Goal: Complete application form

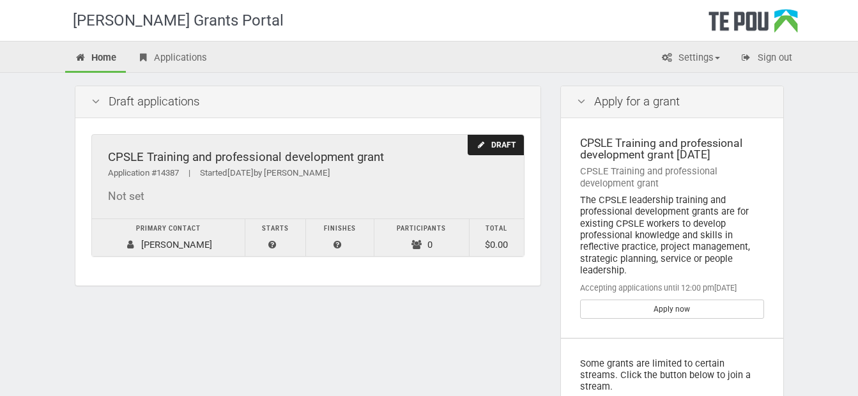
click at [437, 167] on div "Application #14387 | Started 01/10/2025 by Bianca Chadda" at bounding box center [308, 173] width 400 height 13
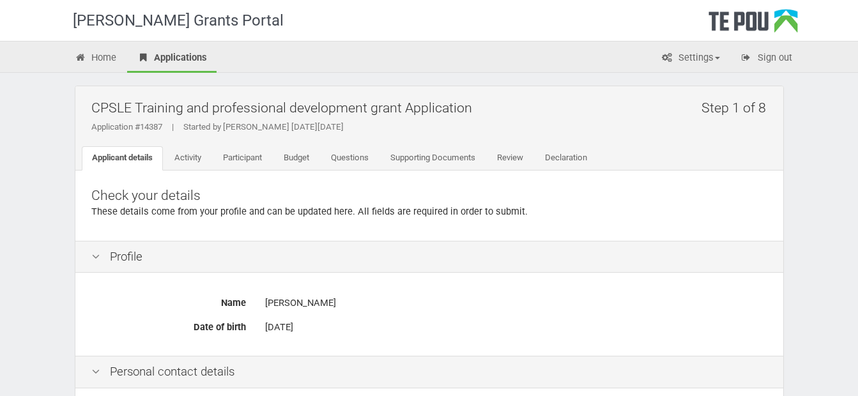
scroll to position [319, 0]
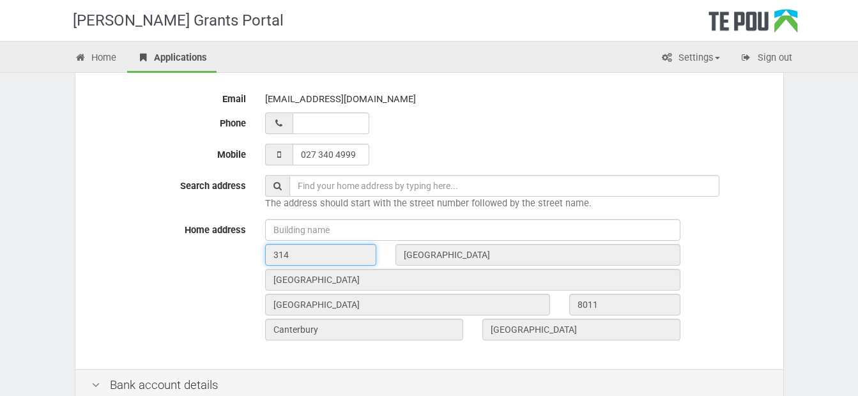
drag, startPoint x: 340, startPoint y: 255, endPoint x: 233, endPoint y: 253, distance: 107.3
click at [233, 253] on div "Home address 314 Worcester Street Christchurch Central City Christchurch 8011 C…" at bounding box center [429, 281] width 695 height 125
click at [391, 199] on span "The address should start with the street number followed by the street name." at bounding box center [428, 202] width 326 height 11
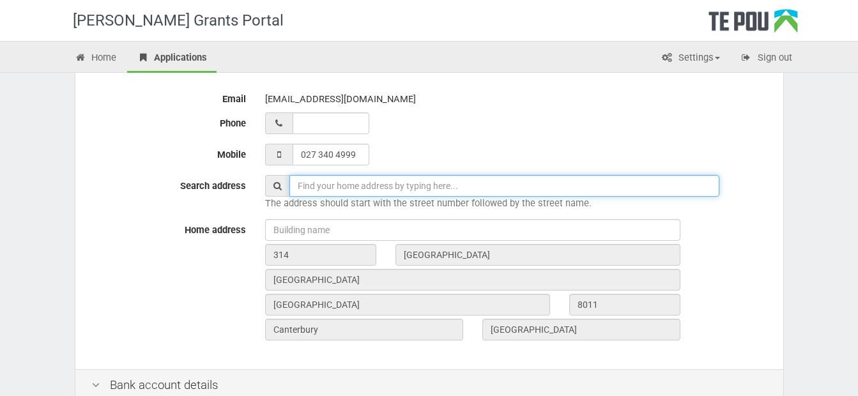
click at [391, 186] on input "text" at bounding box center [504, 186] width 430 height 22
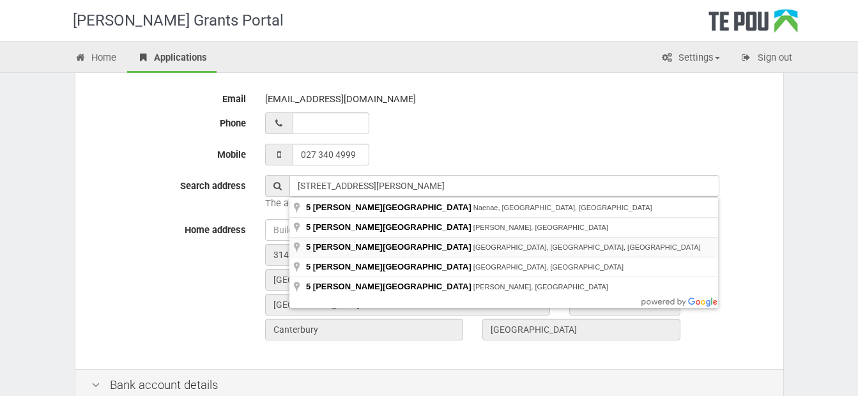
type input "5 Vogel Street, Richmond, Christchurch, New Zealand"
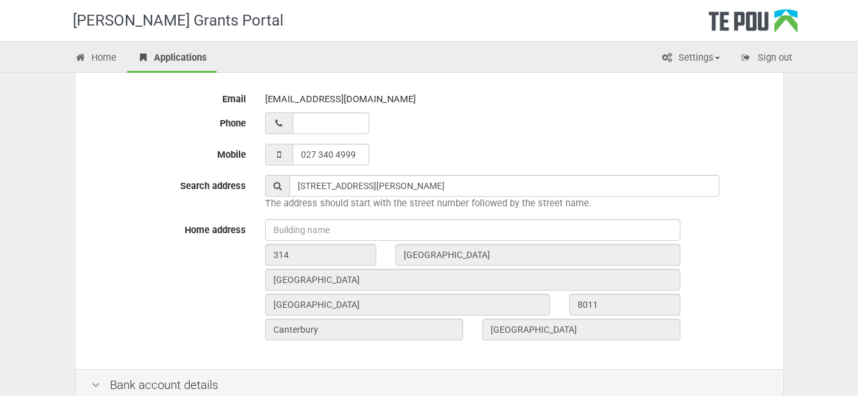
type input "5"
type input "Vogel Street"
type input "[GEOGRAPHIC_DATA]"
type input "8013"
type input "[GEOGRAPHIC_DATA]"
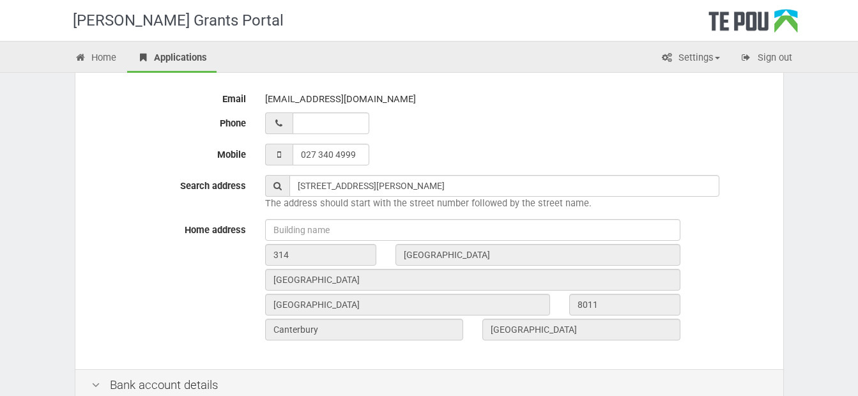
type input "[GEOGRAPHIC_DATA]"
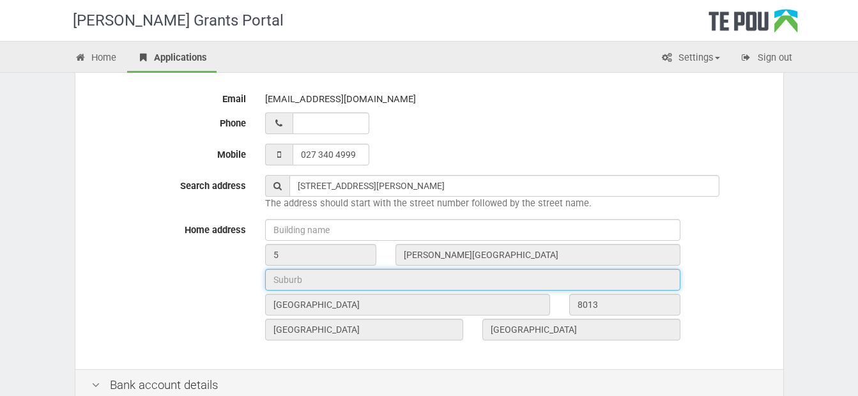
click at [406, 277] on input "text" at bounding box center [472, 280] width 415 height 22
click at [436, 275] on input "text" at bounding box center [472, 280] width 415 height 22
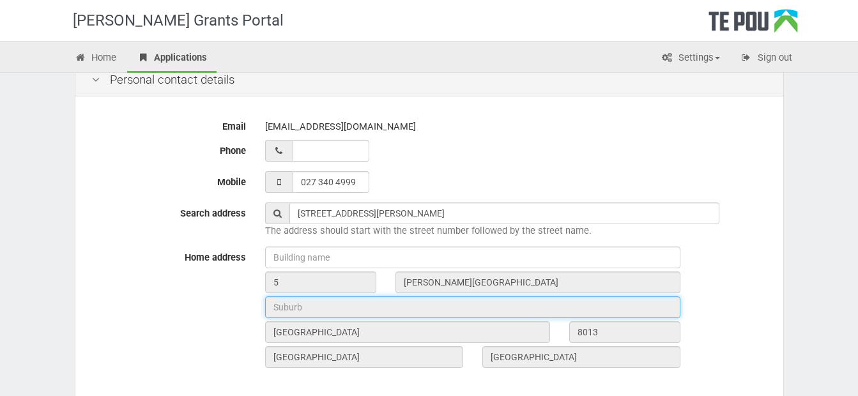
scroll to position [611, 0]
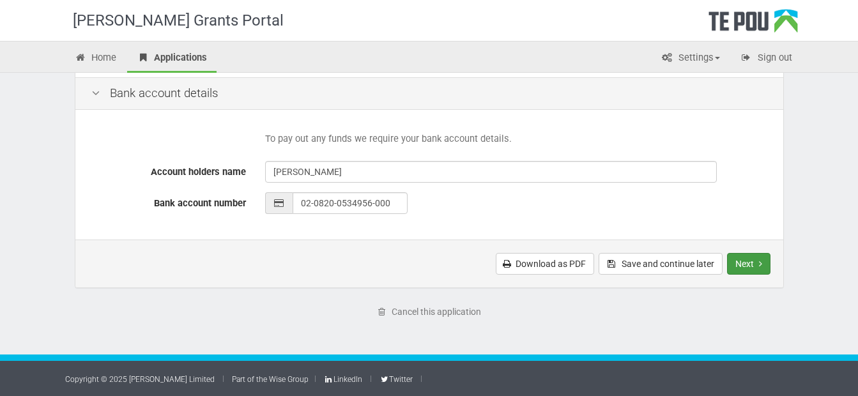
click at [747, 263] on button "Next" at bounding box center [748, 264] width 43 height 22
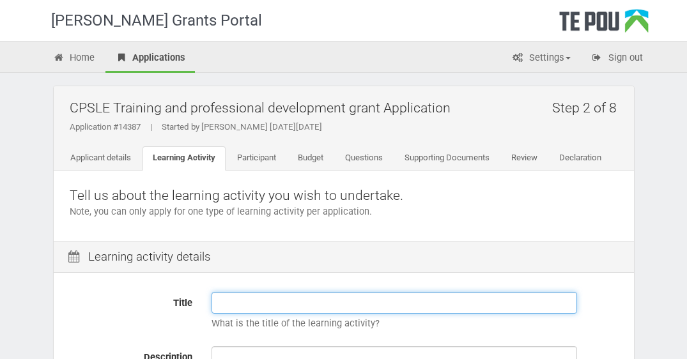
click at [264, 303] on input "Title" at bounding box center [393, 303] width 365 height 22
paste input "HUNT141 Understanding Human Nutrition"
click at [472, 305] on input "HUNT141 Understanding Human Nutrition -" at bounding box center [393, 303] width 365 height 22
click at [424, 301] on input "HUNT141 Understanding Human Nutrition -" at bounding box center [393, 303] width 365 height 22
click at [434, 304] on input "HUNT141 Understanding Human Nutrition -" at bounding box center [393, 303] width 365 height 22
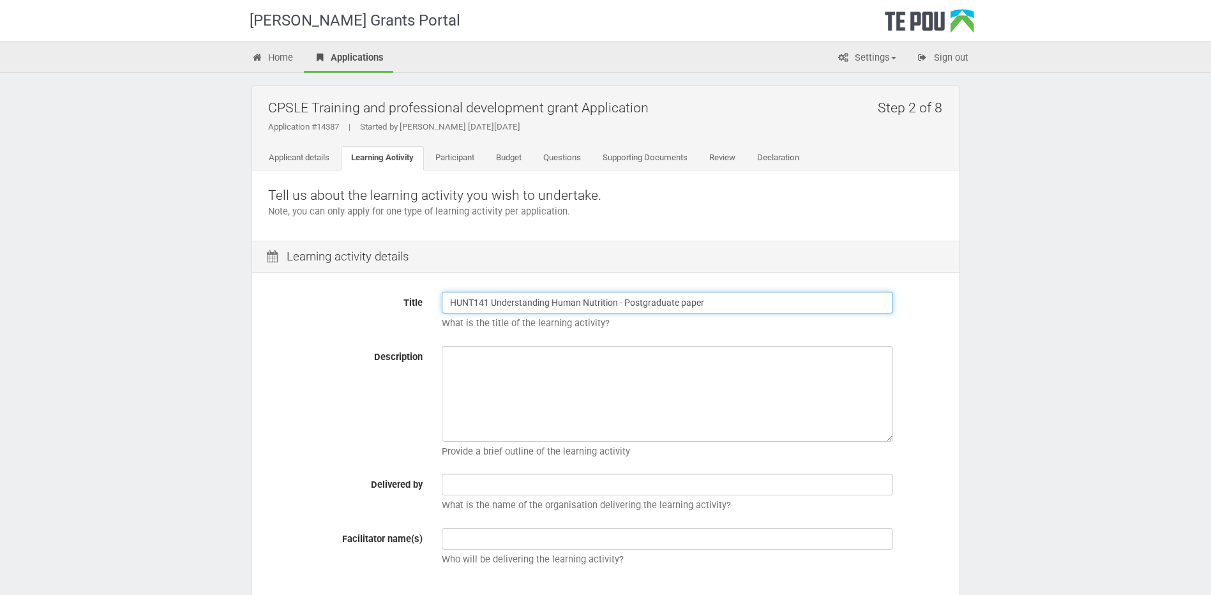
type input "HUNT141 Understanding Human Nutrition - Postgraduate paper"
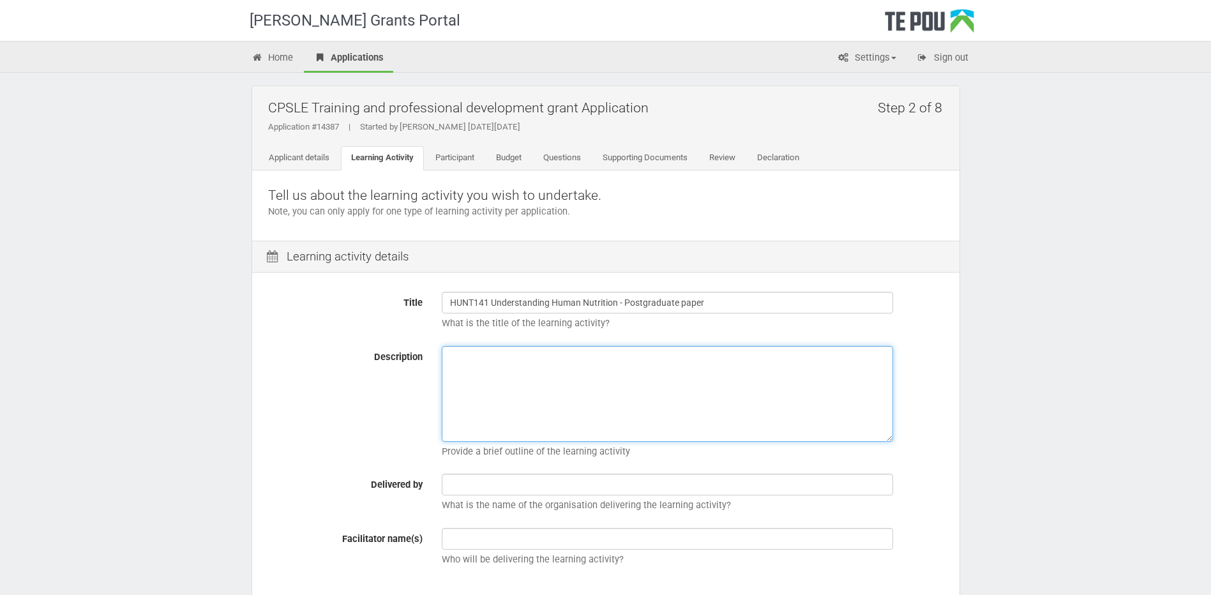
click at [545, 388] on textarea "Description" at bounding box center [668, 394] width 452 height 96
click at [554, 395] on textarea "Description" at bounding box center [668, 394] width 452 height 96
paste textarea "his paper has a strong practical component that allows the student to explore a…"
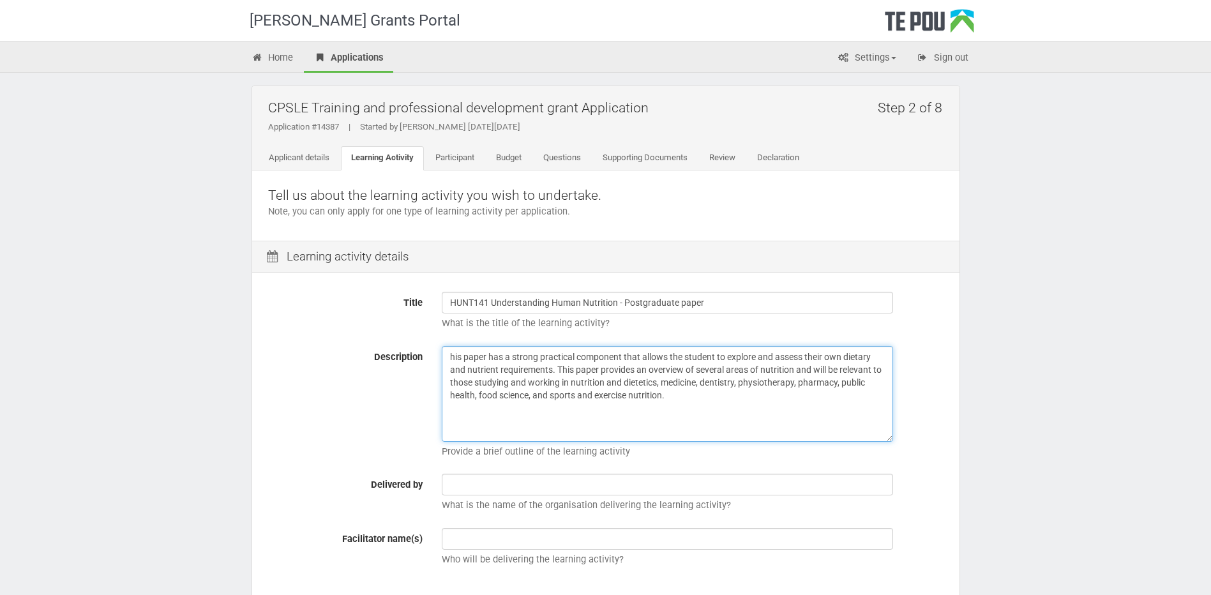
click at [448, 357] on textarea "his paper has a strong practical component that allows the student to explore a…" at bounding box center [668, 394] width 452 height 96
paste textarea "Basic understanding of key nutritional concepts and the importance of evidence-…"
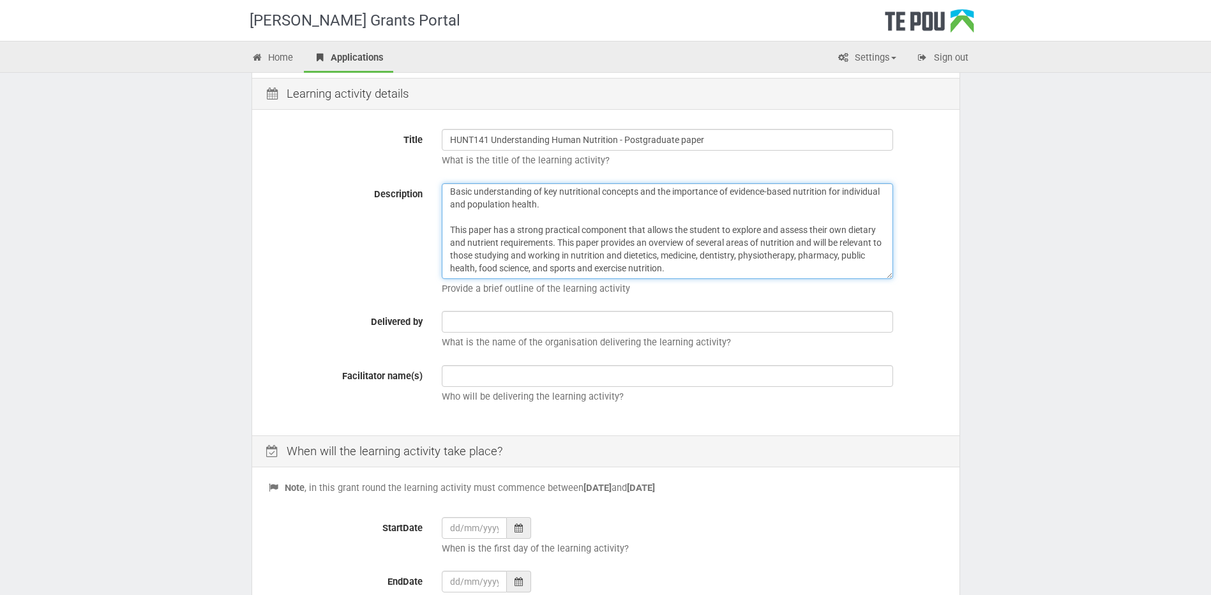
scroll to position [160, 0]
type textarea "Basic understanding of key nutritional concepts and the importance of evidence-…"
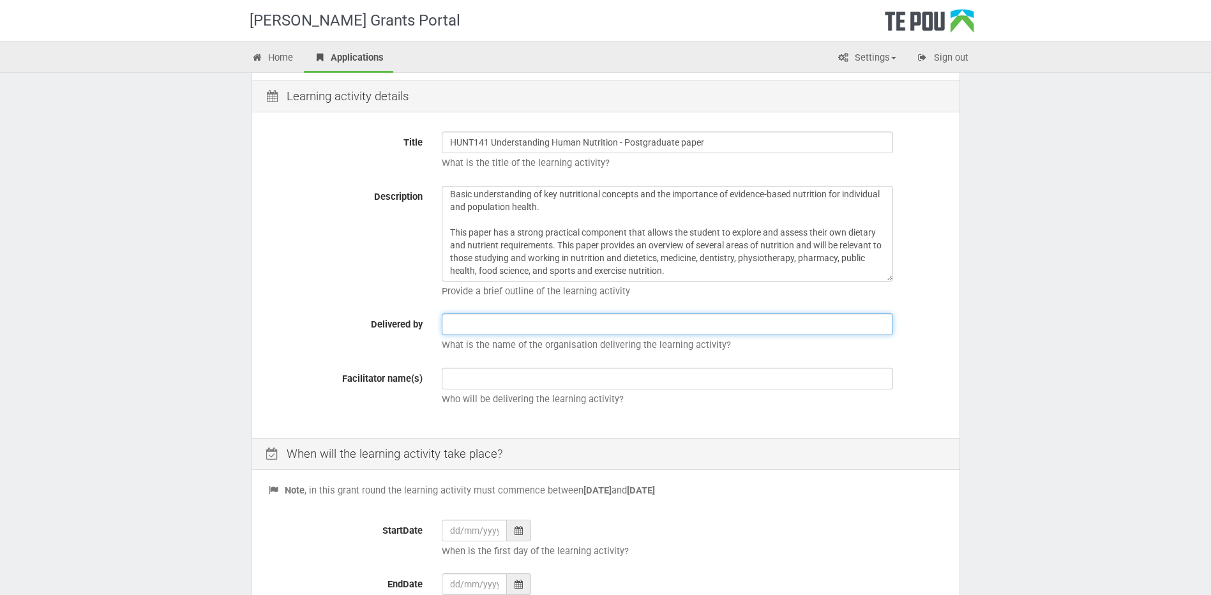
click at [651, 328] on input "text" at bounding box center [668, 325] width 452 height 22
click at [450, 324] on input "University of Otago" at bounding box center [668, 325] width 452 height 22
type input "University of Otago"
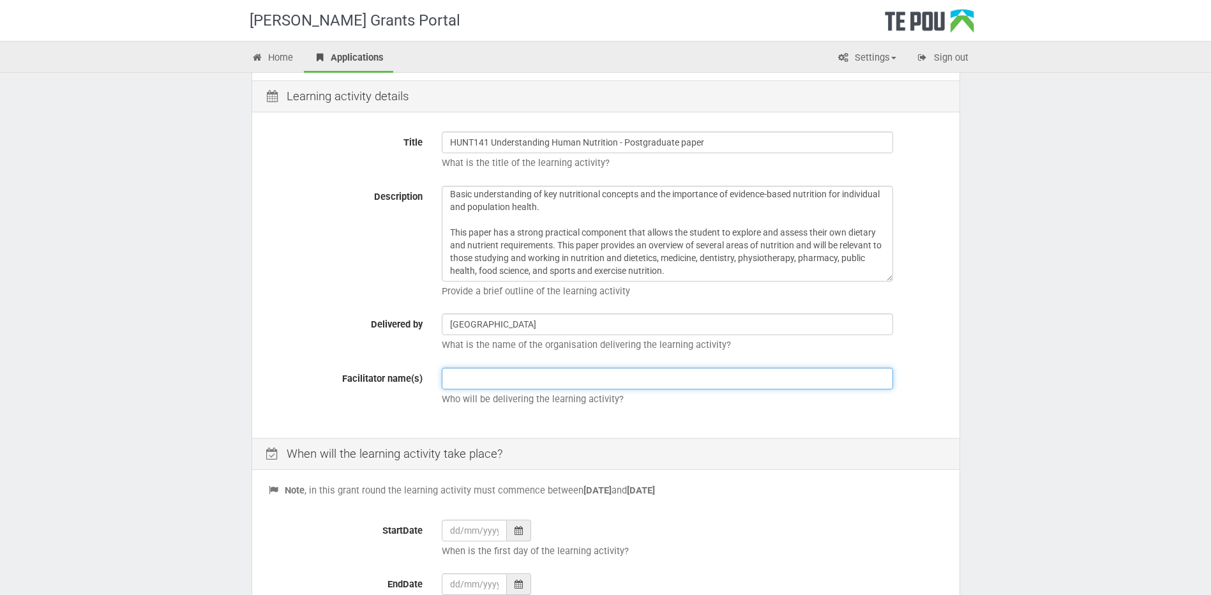
click at [536, 376] on input "text" at bounding box center [668, 379] width 452 height 22
click at [482, 377] on input "text" at bounding box center [668, 379] width 452 height 22
paste input "Professor Sheila Skeaff"
type input "Professor Sheila Skeaff"
click at [854, 395] on div "When will the learning activity take place?" at bounding box center [606, 454] width 708 height 33
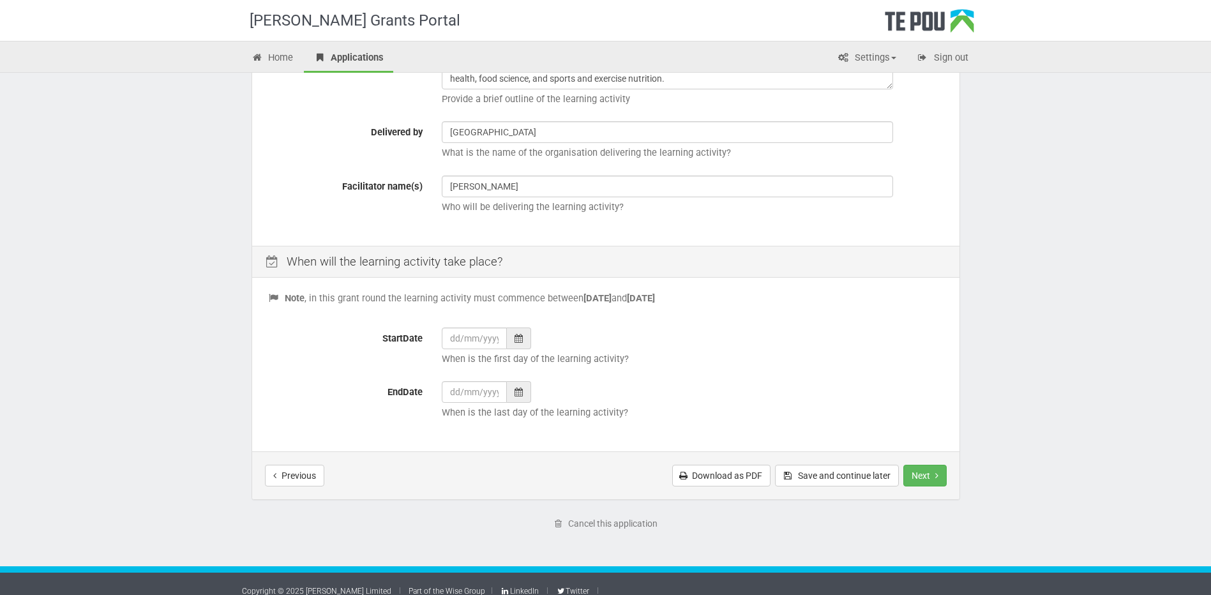
scroll to position [365, 0]
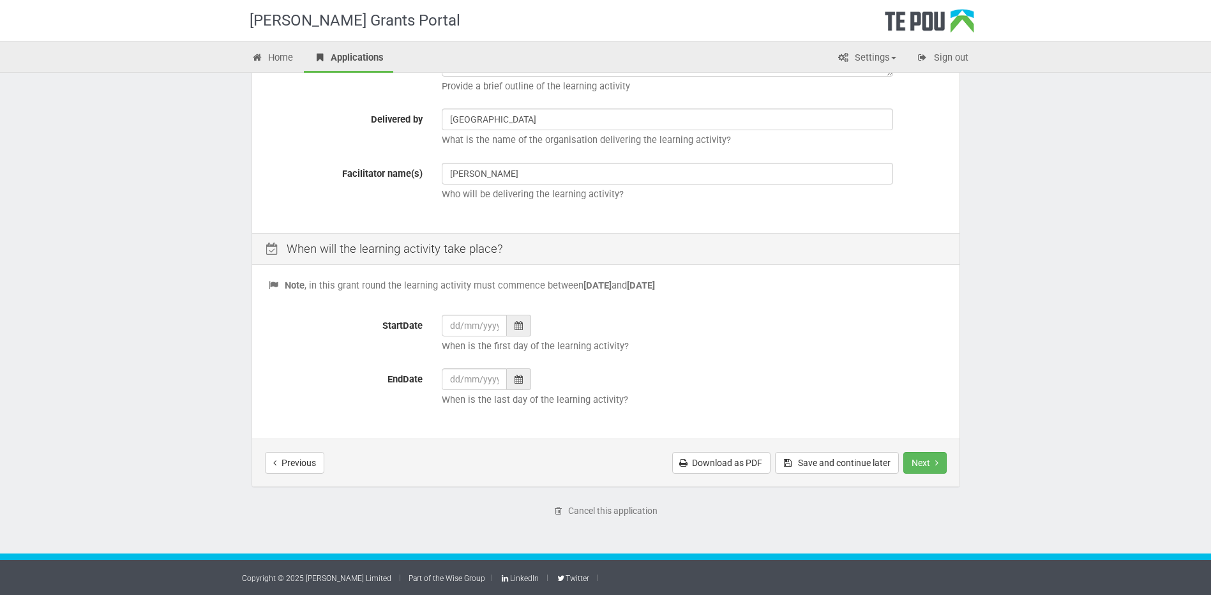
click at [517, 322] on icon at bounding box center [519, 325] width 8 height 9
click at [566, 162] on th "»" at bounding box center [569, 166] width 19 height 19
click at [471, 225] on td "5" at bounding box center [473, 224] width 19 height 19
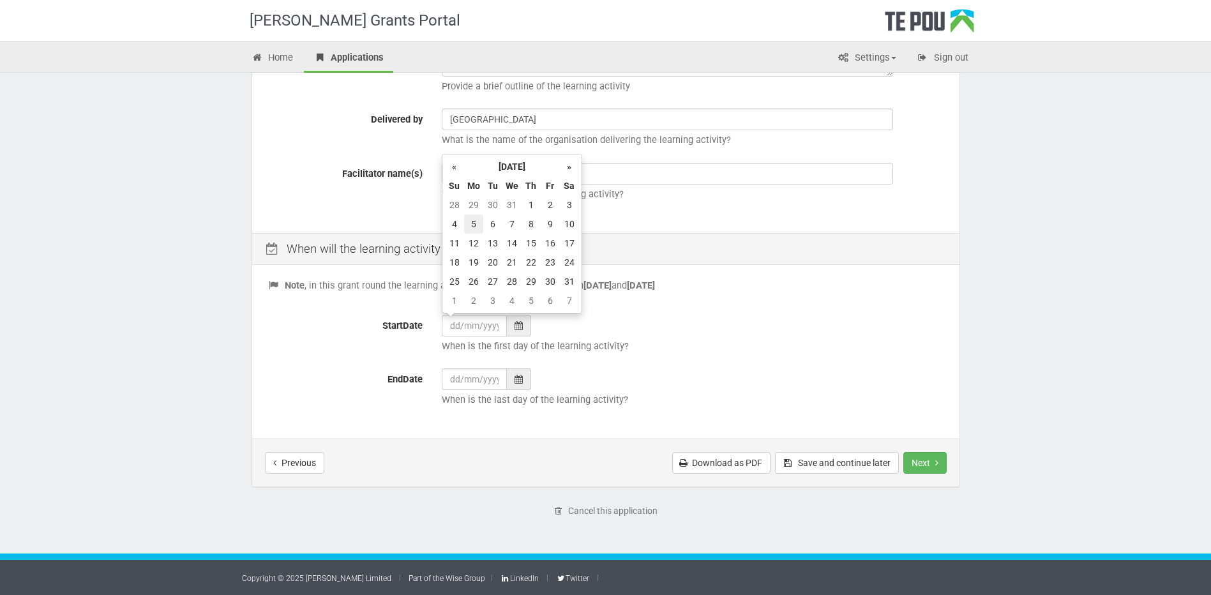
type input "[DATE]"
click at [517, 375] on icon at bounding box center [519, 379] width 8 height 9
click at [577, 219] on th "»" at bounding box center [569, 220] width 19 height 19
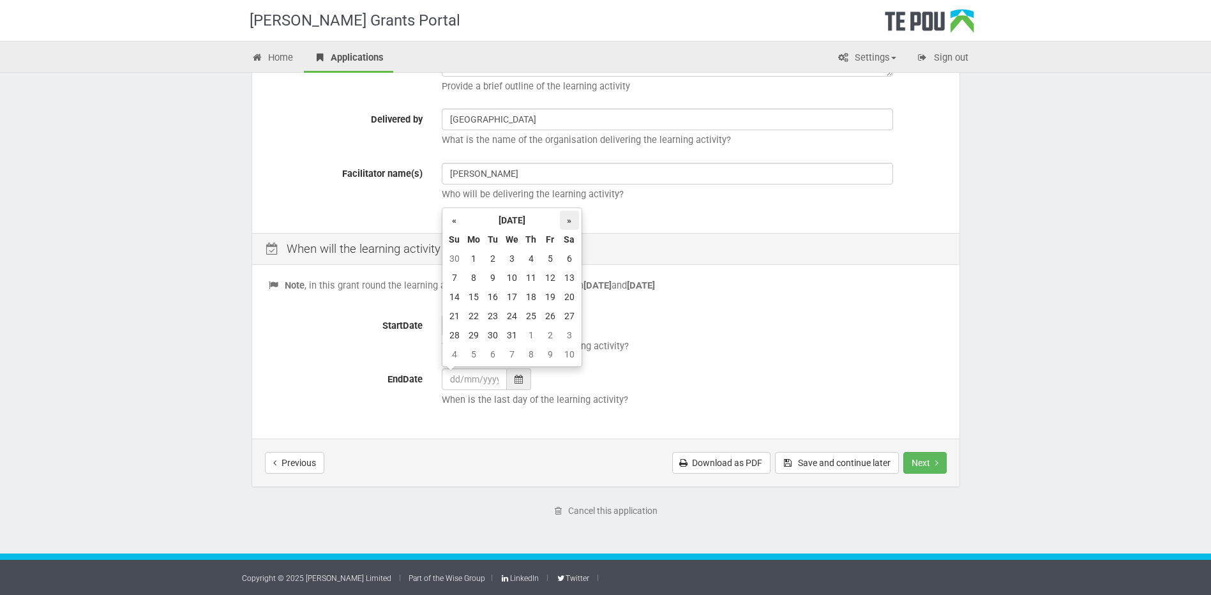
click at [577, 219] on th "»" at bounding box center [569, 220] width 19 height 19
click at [577, 218] on th "»" at bounding box center [569, 220] width 19 height 19
click at [549, 297] on td "13" at bounding box center [550, 296] width 19 height 19
type input "13/02/2026"
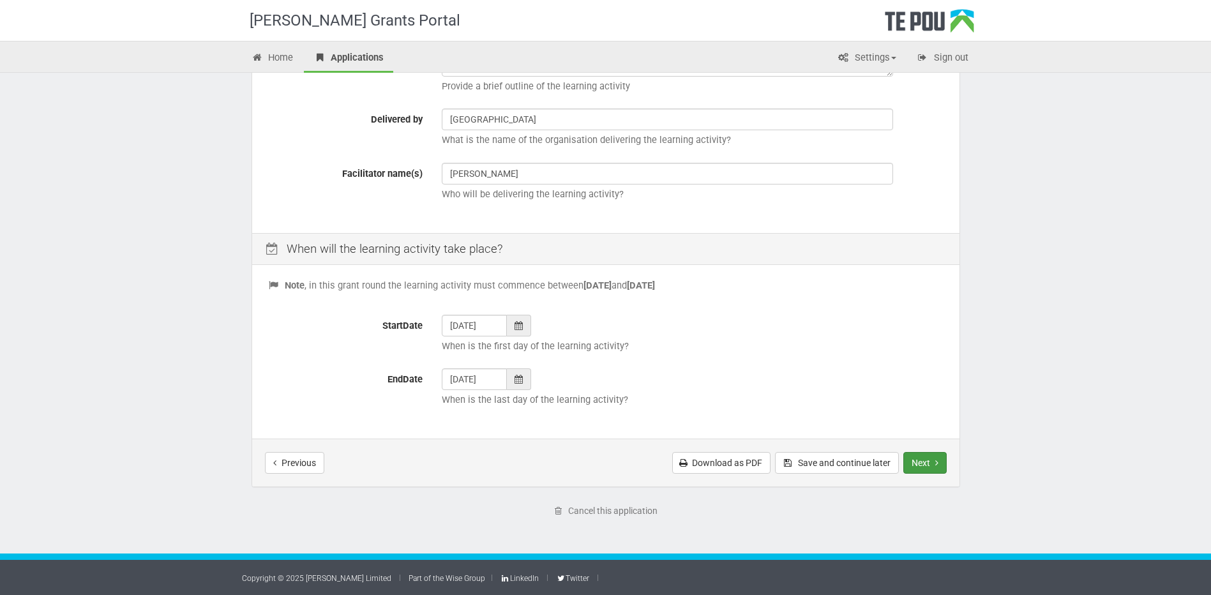
click at [857, 395] on button "Next" at bounding box center [925, 463] width 43 height 22
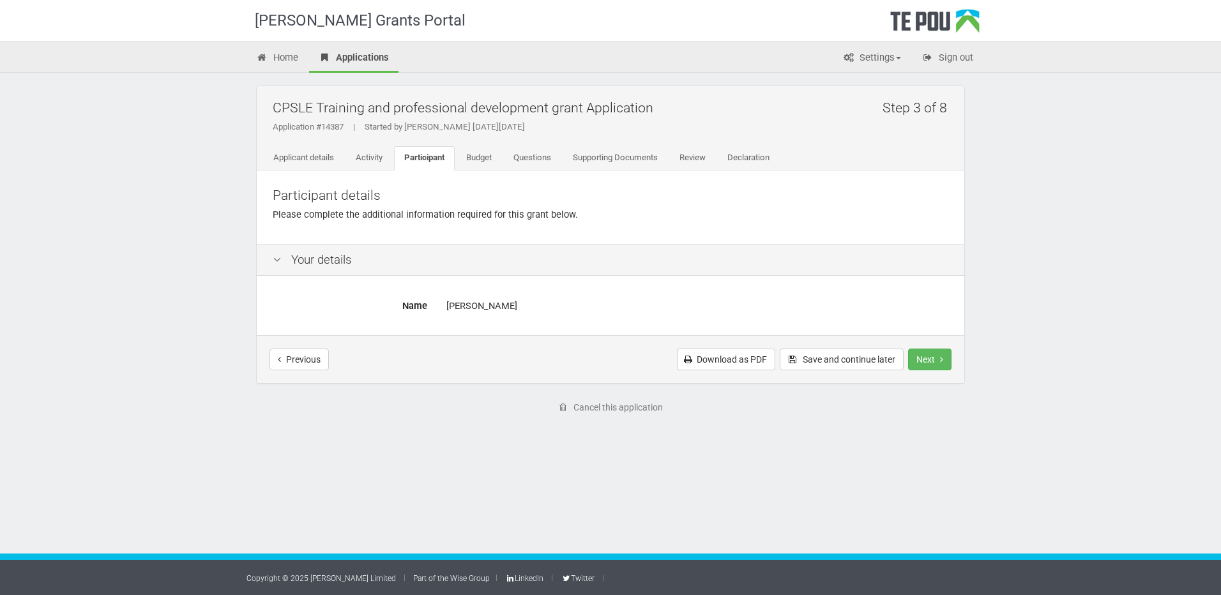
drag, startPoint x: 451, startPoint y: 312, endPoint x: 426, endPoint y: 319, distance: 26.1
click at [450, 312] on div "[PERSON_NAME]" at bounding box center [697, 306] width 502 height 22
click at [365, 337] on div "Previous Download as PDF Save and continue later Next Submit application" at bounding box center [611, 359] width 708 height 48
drag, startPoint x: 287, startPoint y: 264, endPoint x: 276, endPoint y: 258, distance: 12.6
click at [283, 263] on div "Your details" at bounding box center [611, 260] width 708 height 33
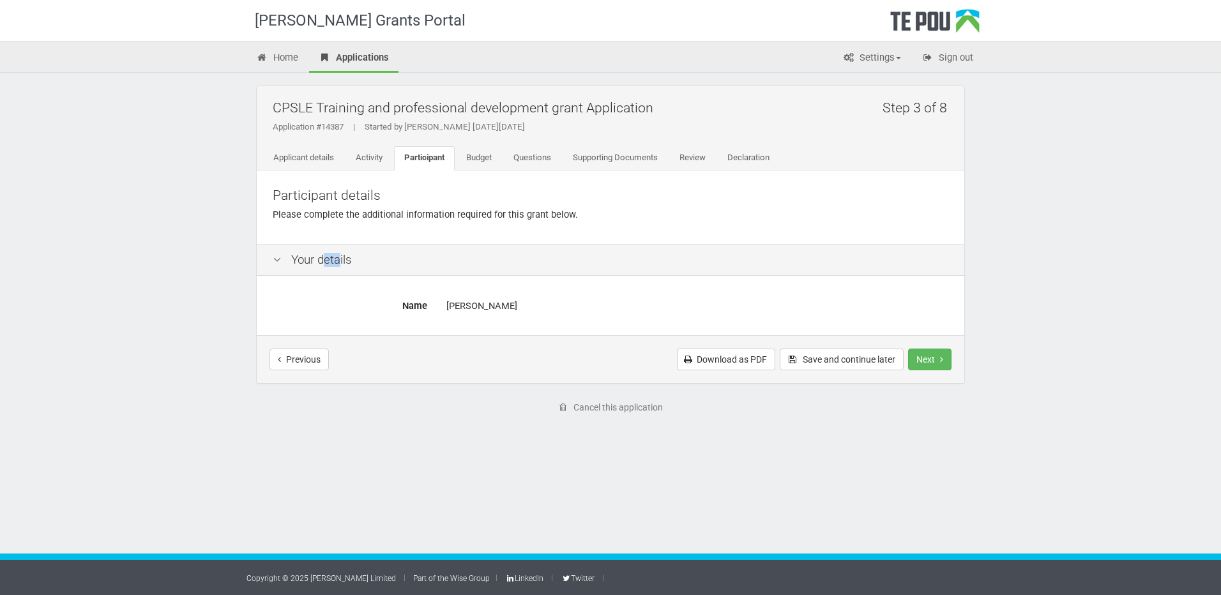
drag, startPoint x: 324, startPoint y: 261, endPoint x: 367, endPoint y: 278, distance: 46.1
click at [351, 271] on div "Your details" at bounding box center [611, 260] width 708 height 33
drag, startPoint x: 367, startPoint y: 278, endPoint x: 467, endPoint y: 321, distance: 109.3
click at [463, 322] on div "All fields are required. Name Bianca Chadda" at bounding box center [611, 307] width 708 height 56
drag, startPoint x: 549, startPoint y: 305, endPoint x: 374, endPoint y: 305, distance: 175.6
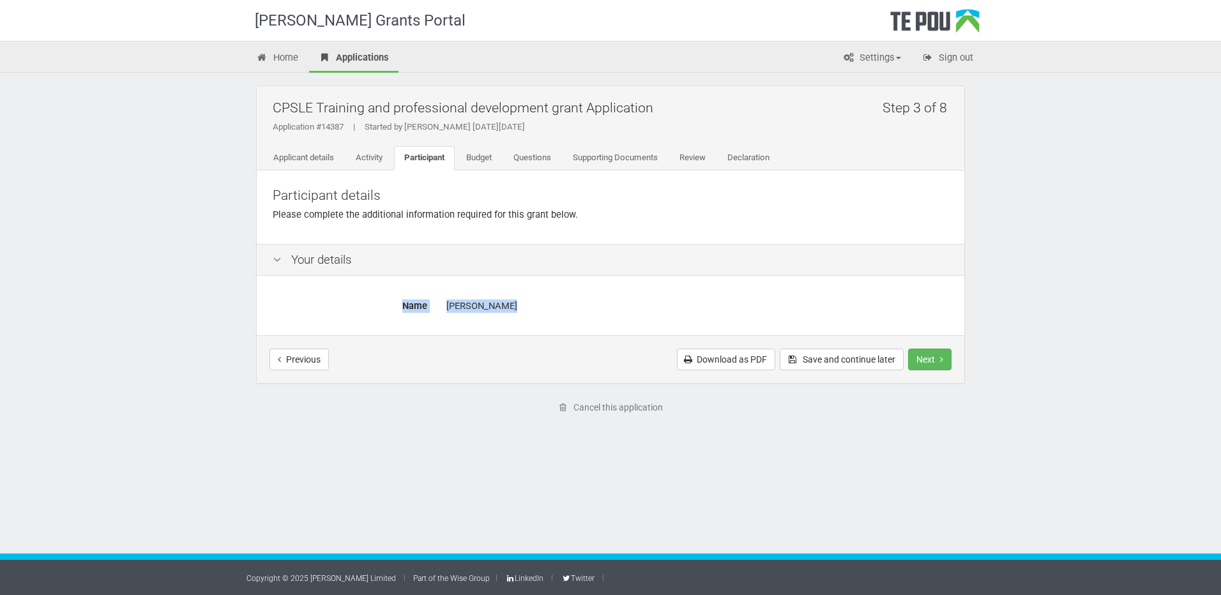
click at [374, 305] on div "Name Bianca Chadda" at bounding box center [610, 306] width 695 height 22
drag, startPoint x: 374, startPoint y: 305, endPoint x: 568, endPoint y: 273, distance: 197.5
click at [566, 273] on div "Your details" at bounding box center [611, 260] width 708 height 33
click at [851, 359] on button "Save and continue later" at bounding box center [842, 360] width 124 height 22
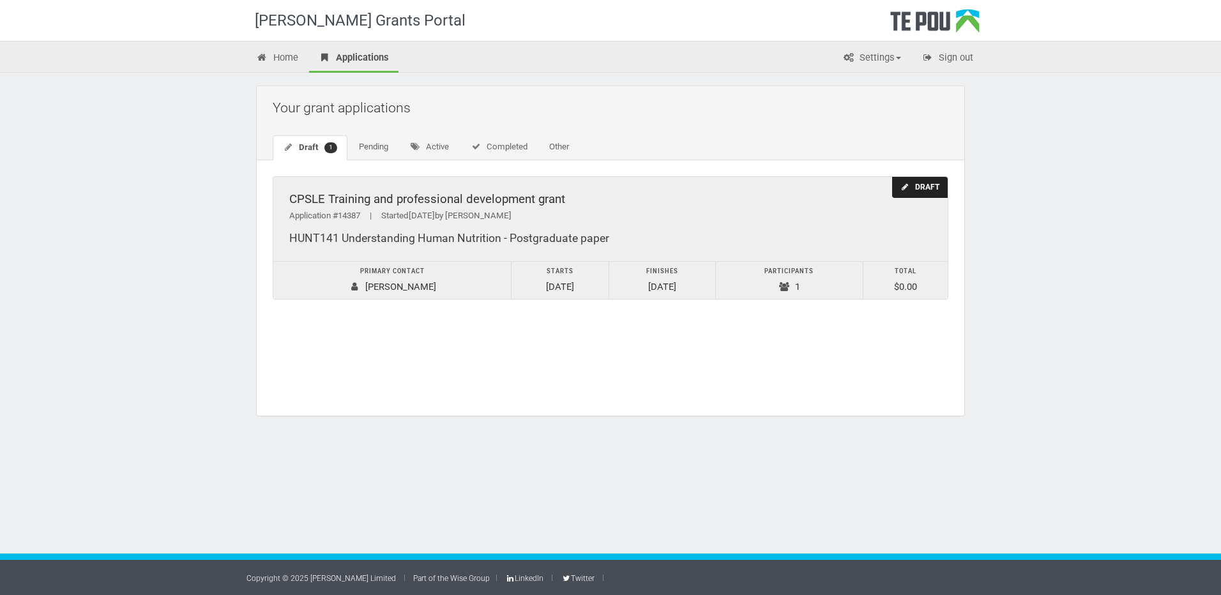
click at [900, 191] on icon at bounding box center [905, 187] width 10 height 8
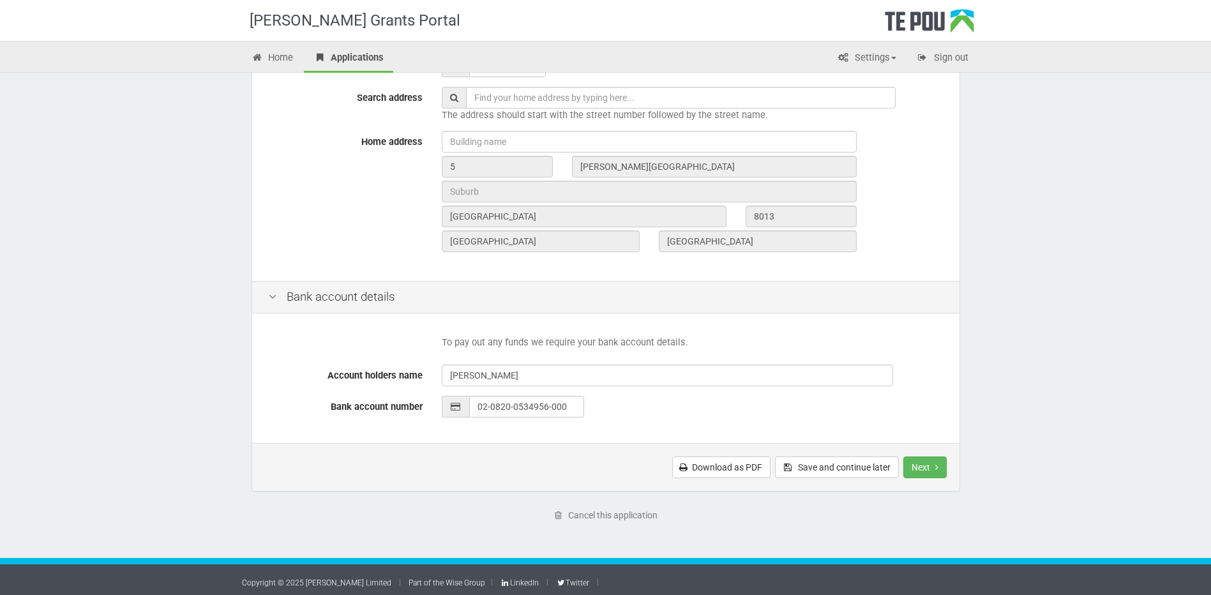
scroll to position [412, 0]
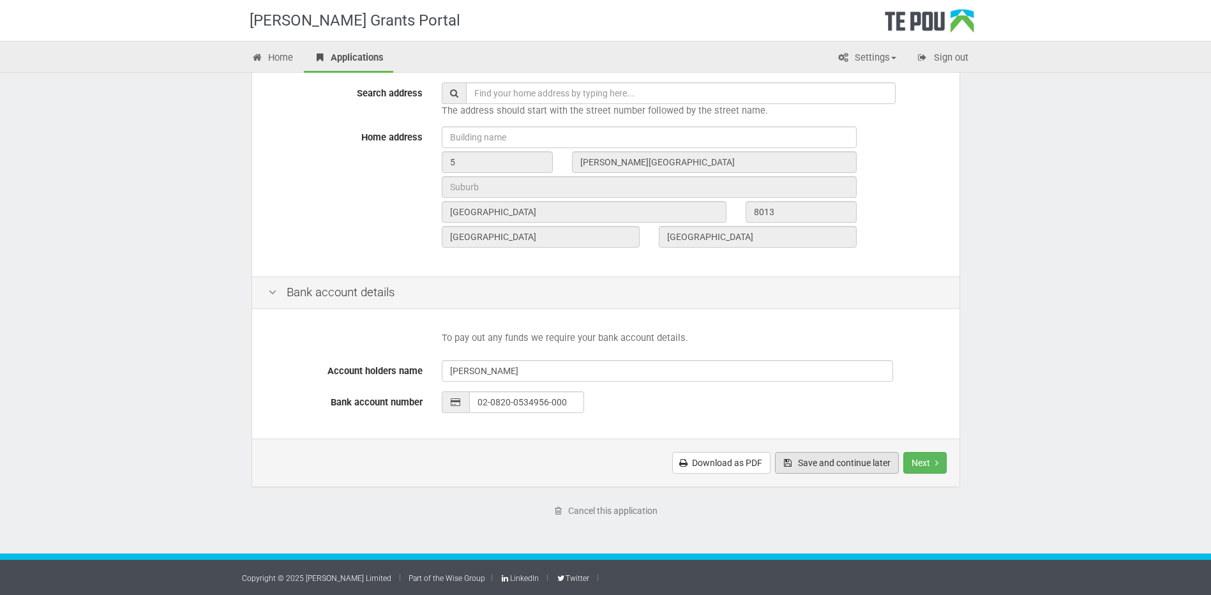
click at [813, 462] on button "Save and continue later" at bounding box center [837, 463] width 124 height 22
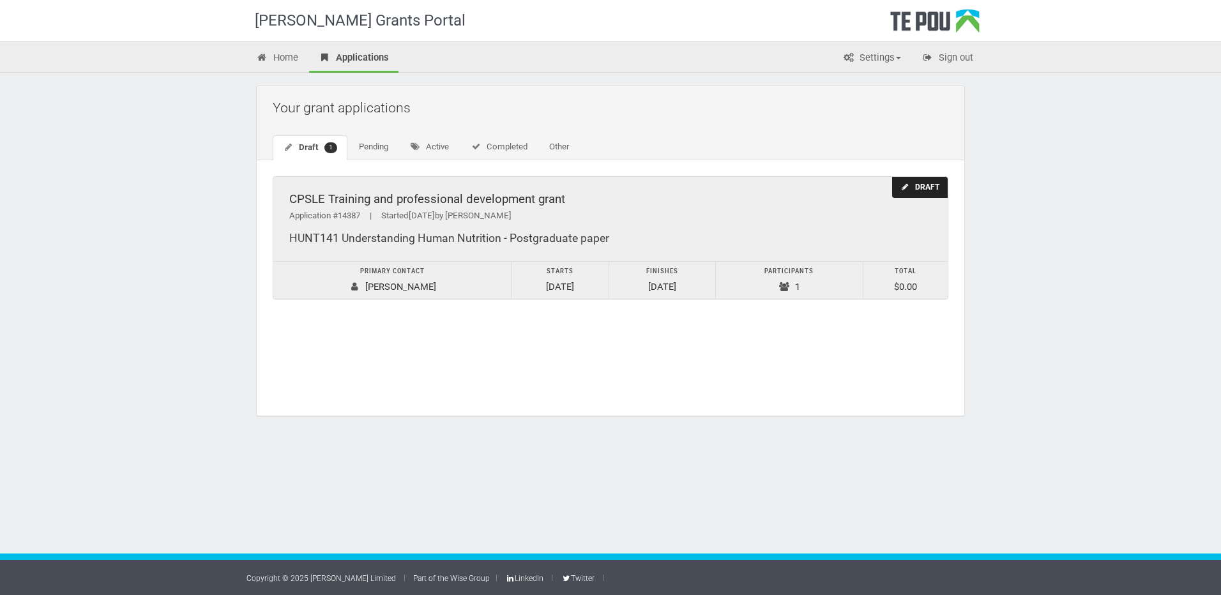
click at [392, 210] on div "Application #14387 | Started [DATE] by [PERSON_NAME]" at bounding box center [610, 215] width 642 height 13
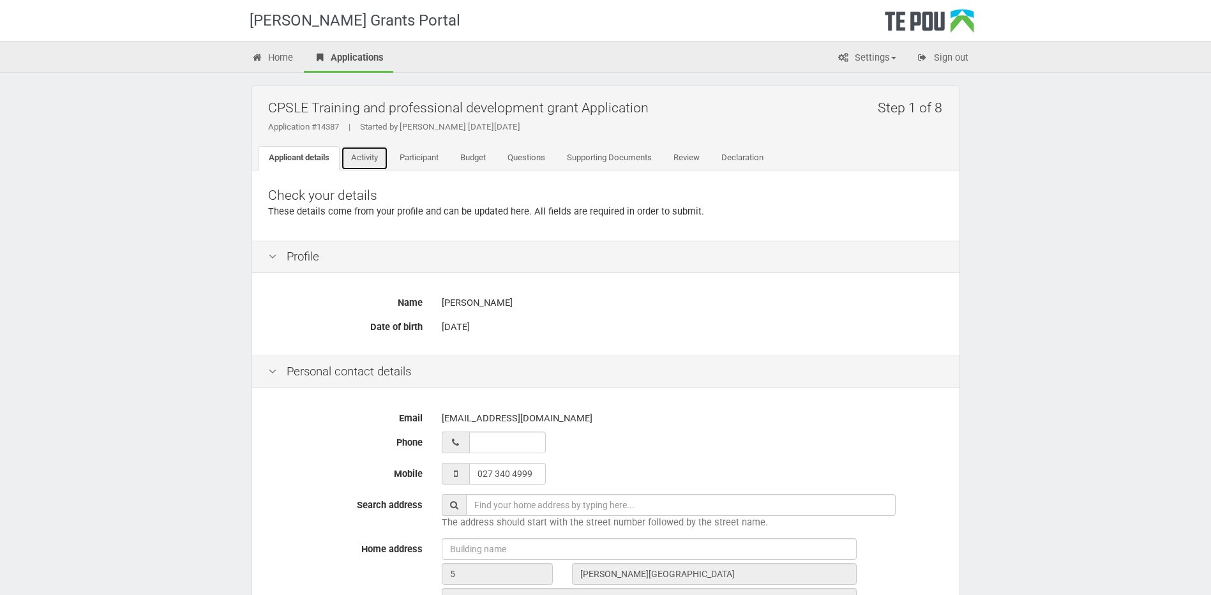
click at [367, 163] on link "Activity" at bounding box center [364, 158] width 47 height 24
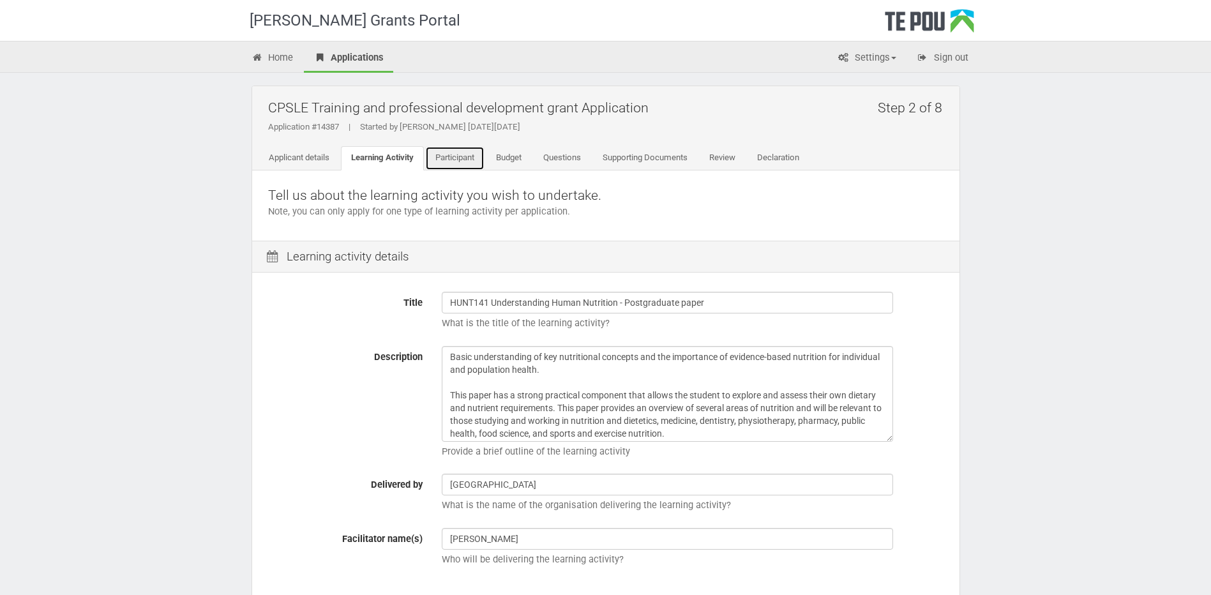
click at [453, 156] on link "Participant" at bounding box center [454, 158] width 59 height 24
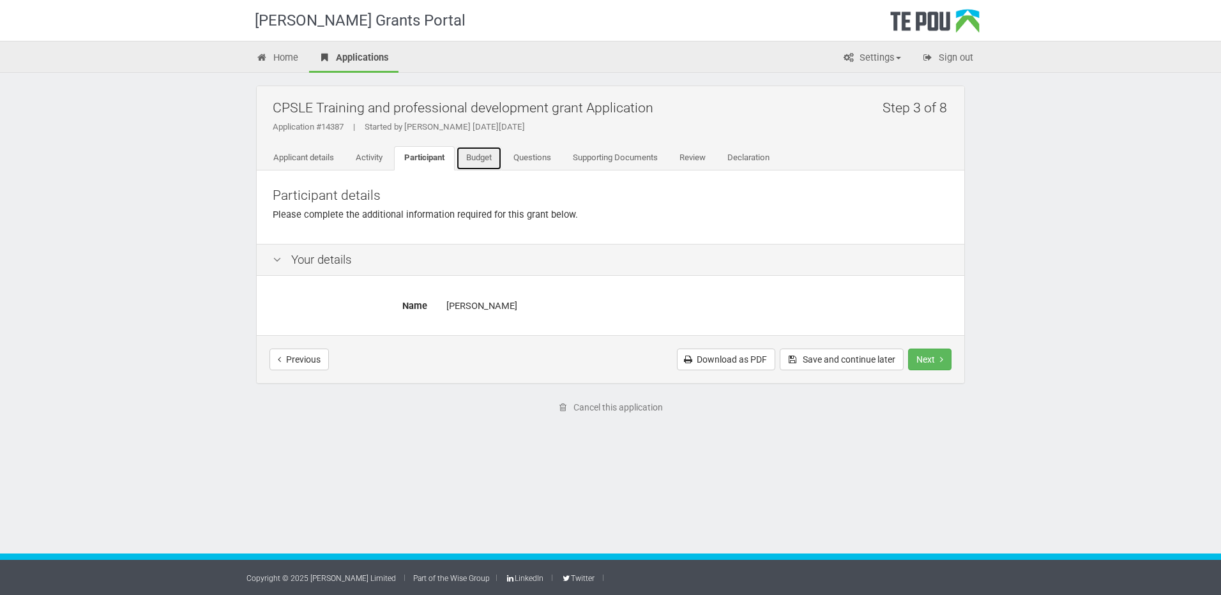
click at [469, 160] on link "Budget" at bounding box center [479, 158] width 46 height 24
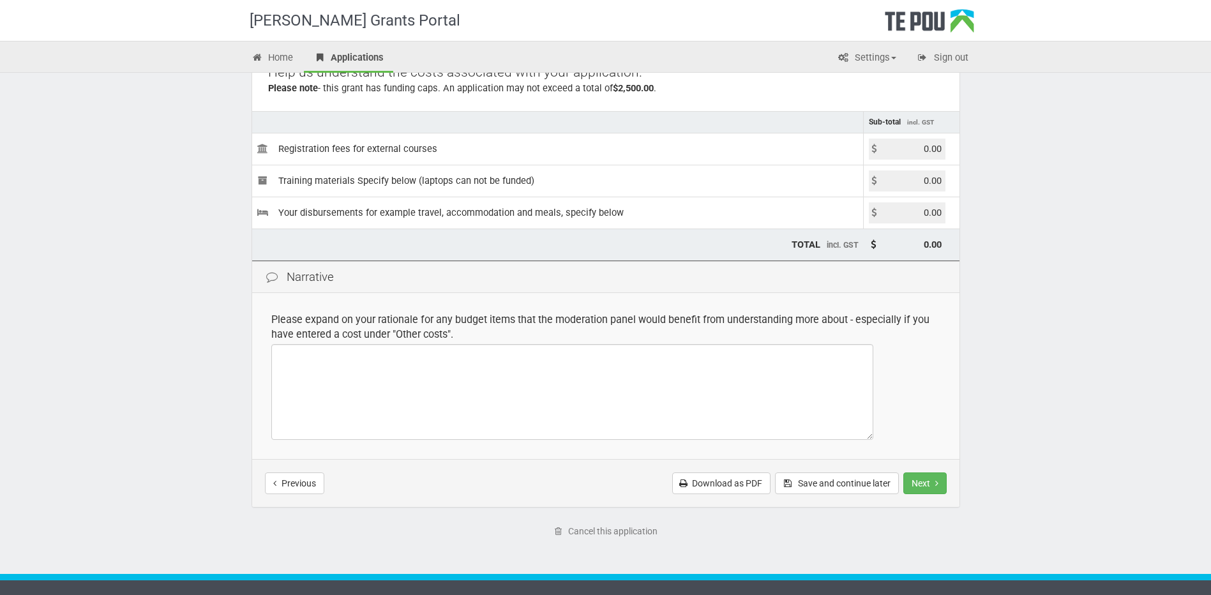
scroll to position [145, 0]
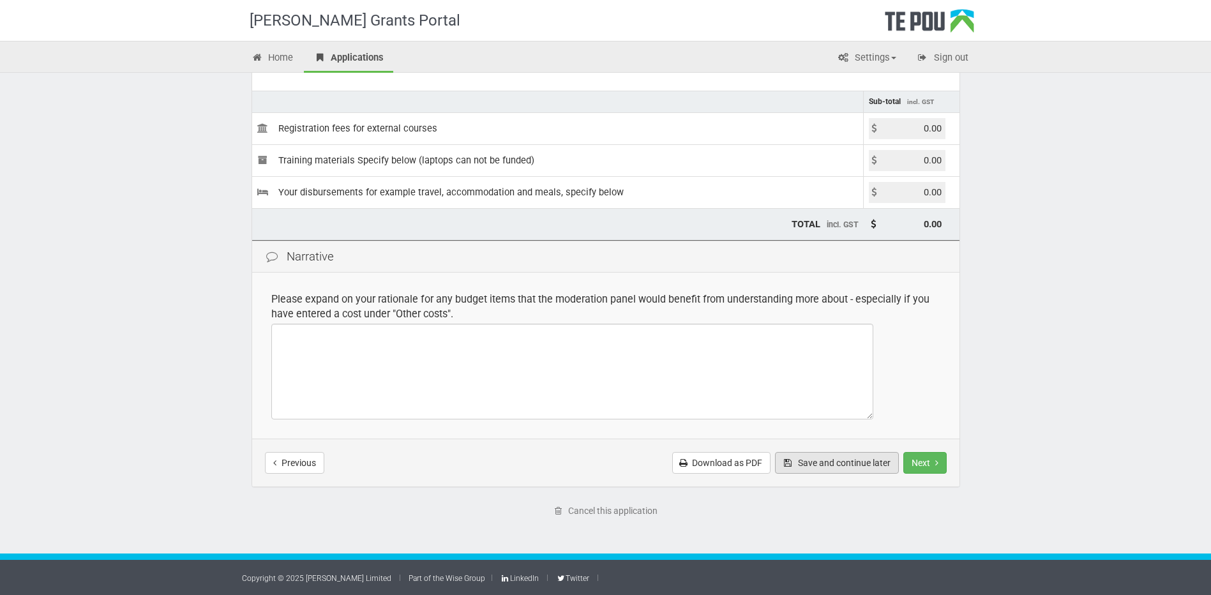
click at [830, 467] on button "Save and continue later" at bounding box center [837, 463] width 124 height 22
